Goal: Navigation & Orientation: Find specific page/section

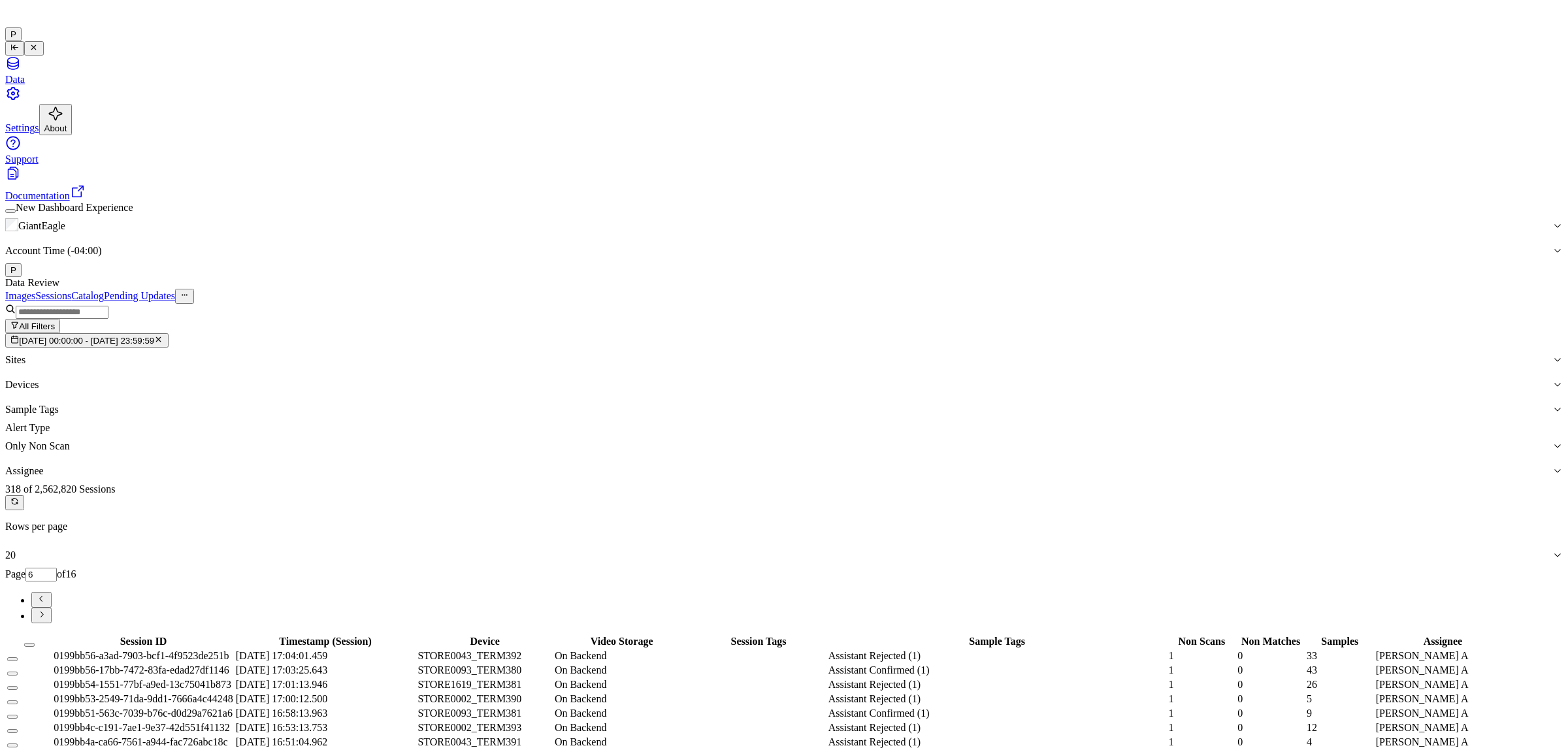
click at [47, 594] on icon "Go to previous page" at bounding box center [41, 599] width 10 height 10
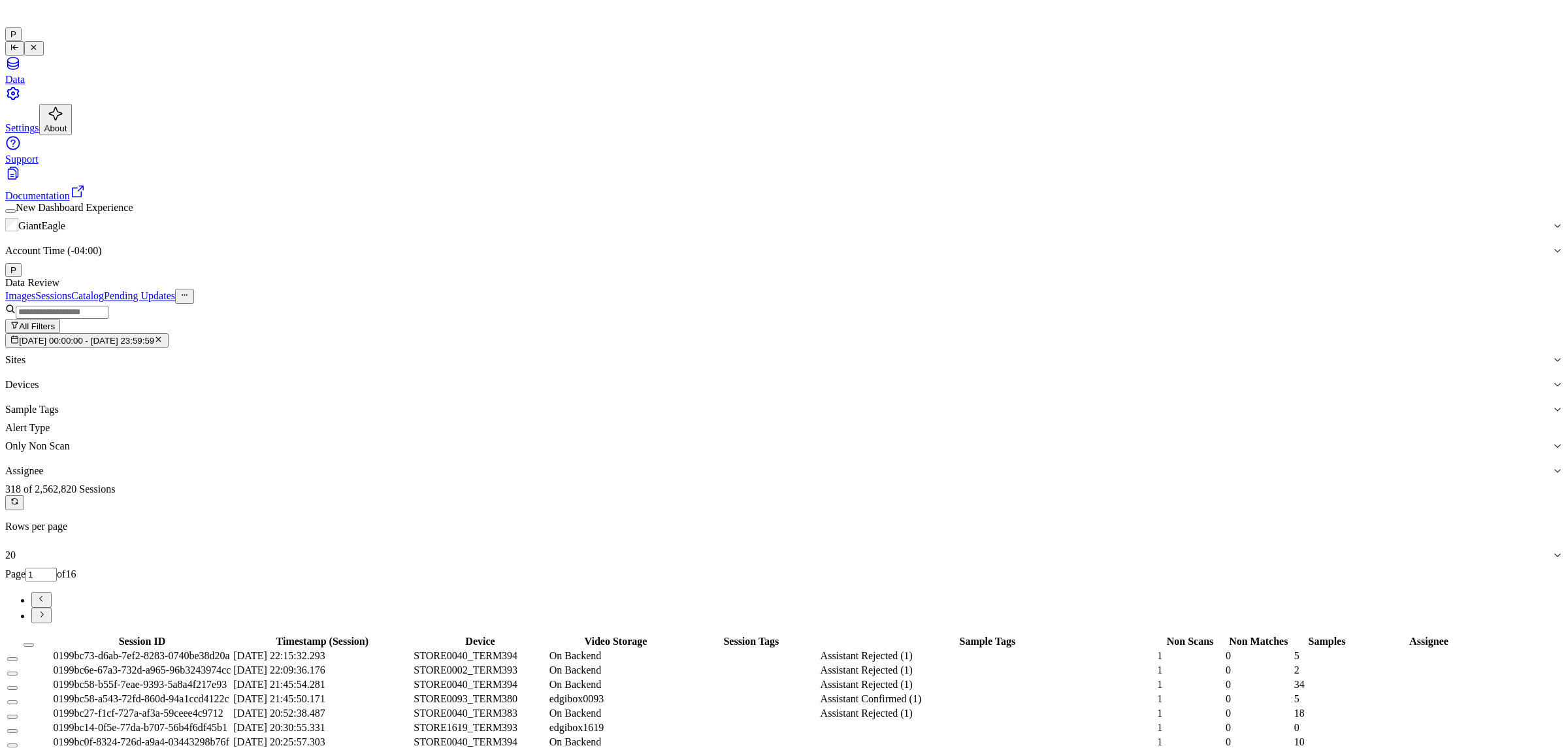
click at [52, 608] on button "Go to next page" at bounding box center [41, 615] width 20 height 16
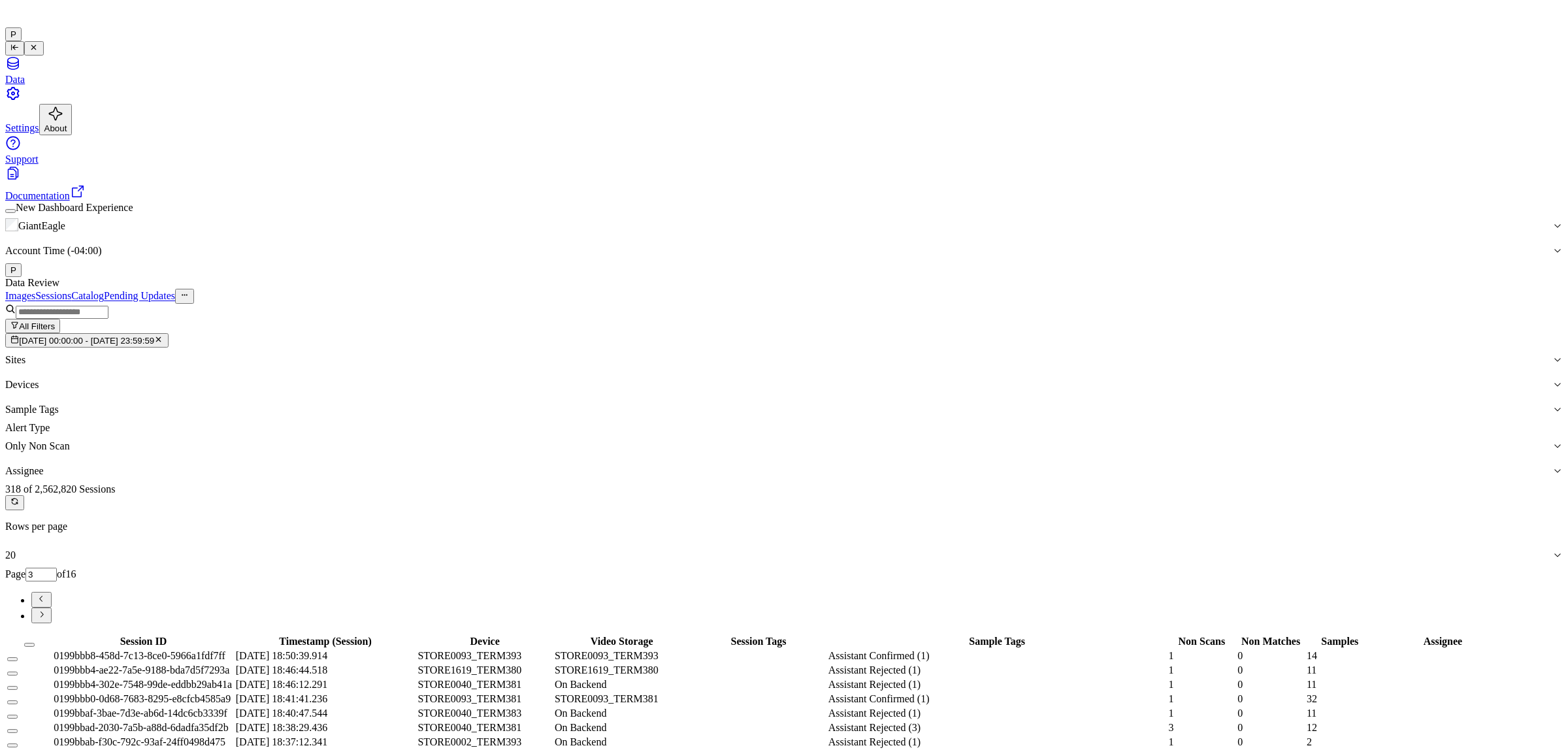
click at [52, 608] on button "Go to next page" at bounding box center [41, 615] width 20 height 16
click at [47, 594] on icon "Go to previous page" at bounding box center [41, 599] width 10 height 10
click at [1295, 304] on div "All Filters [DATE] 00:00:00 - [DATE] 23:59:59 Sites Devices Sample Tags Alert T…" at bounding box center [784, 395] width 1557 height 181
click at [938, 277] on div "Data Review Images Sessions Catalog Pending Updates All Filters [DATE] 00:00:00…" at bounding box center [784, 607] width 1557 height 660
click at [47, 610] on icon "Go to next page" at bounding box center [41, 614] width 10 height 10
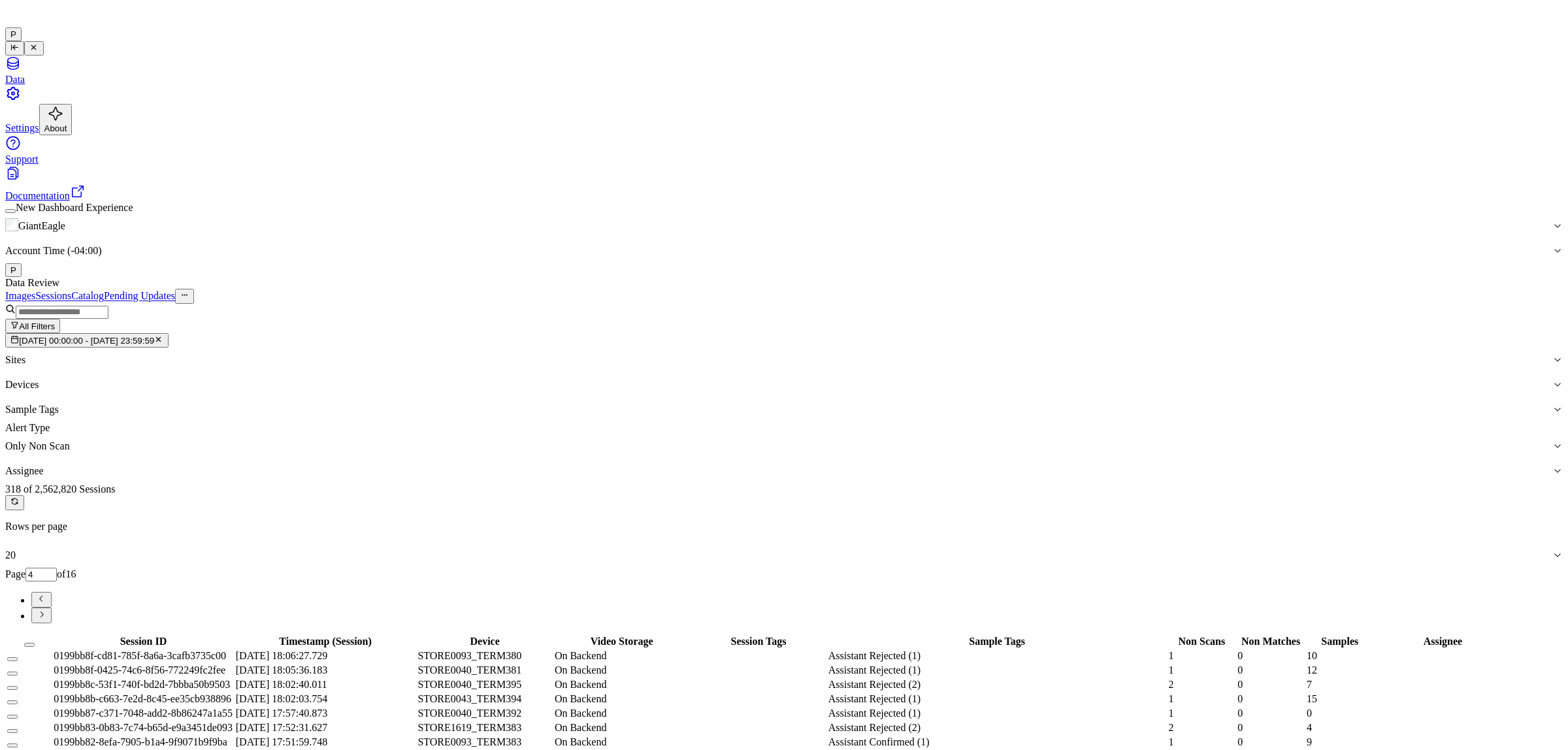
click at [47, 610] on icon "Go to next page" at bounding box center [41, 614] width 10 height 10
click at [47, 594] on icon "Go to previous page" at bounding box center [41, 599] width 10 height 10
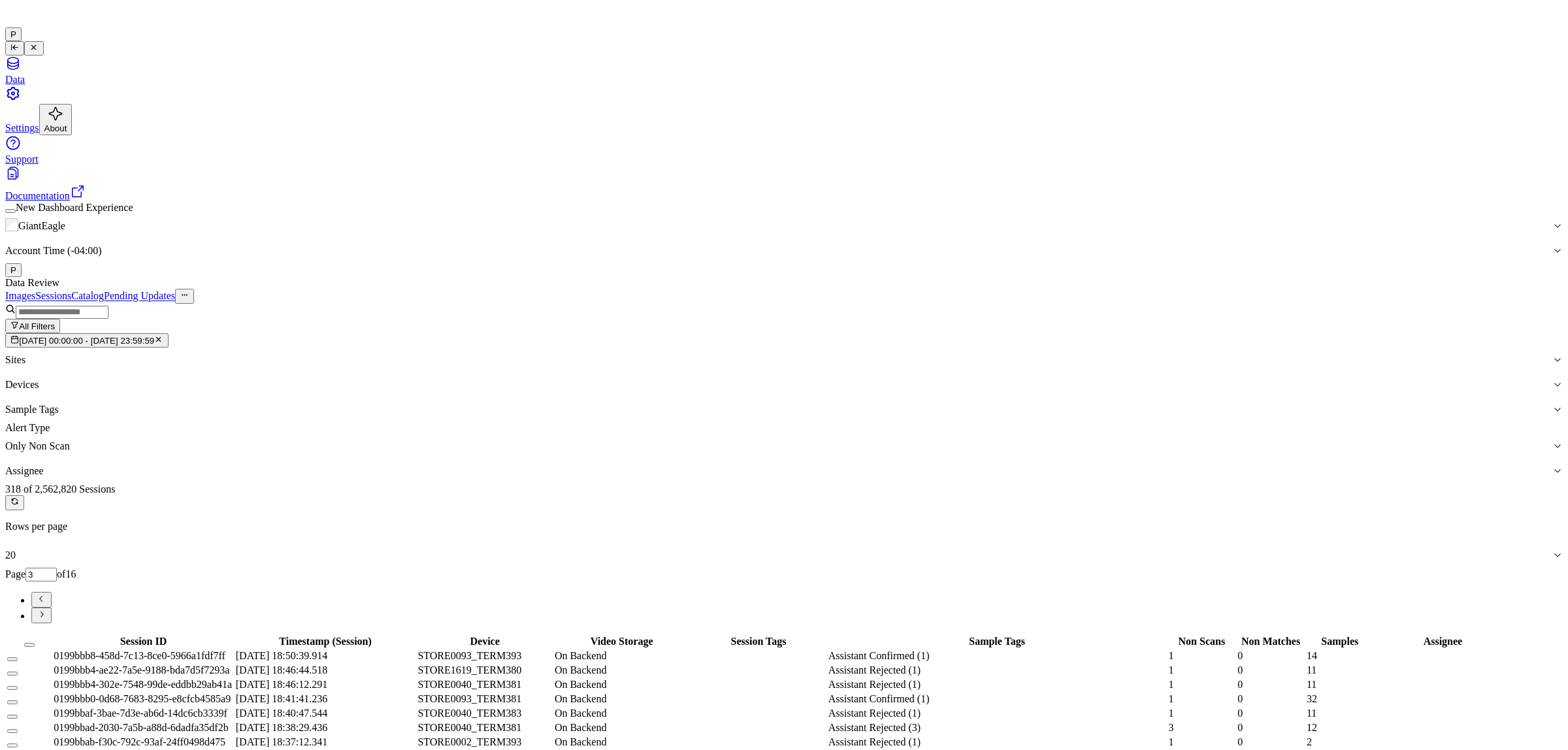
click at [47, 594] on icon "Go to previous page" at bounding box center [41, 599] width 10 height 10
drag, startPoint x: 1511, startPoint y: 152, endPoint x: 1403, endPoint y: 115, distance: 114.2
click at [47, 594] on icon "Go to previous page" at bounding box center [41, 599] width 10 height 10
click at [47, 610] on icon "Go to next page" at bounding box center [41, 614] width 10 height 10
type input "2"
